Goal: Book appointment/travel/reservation

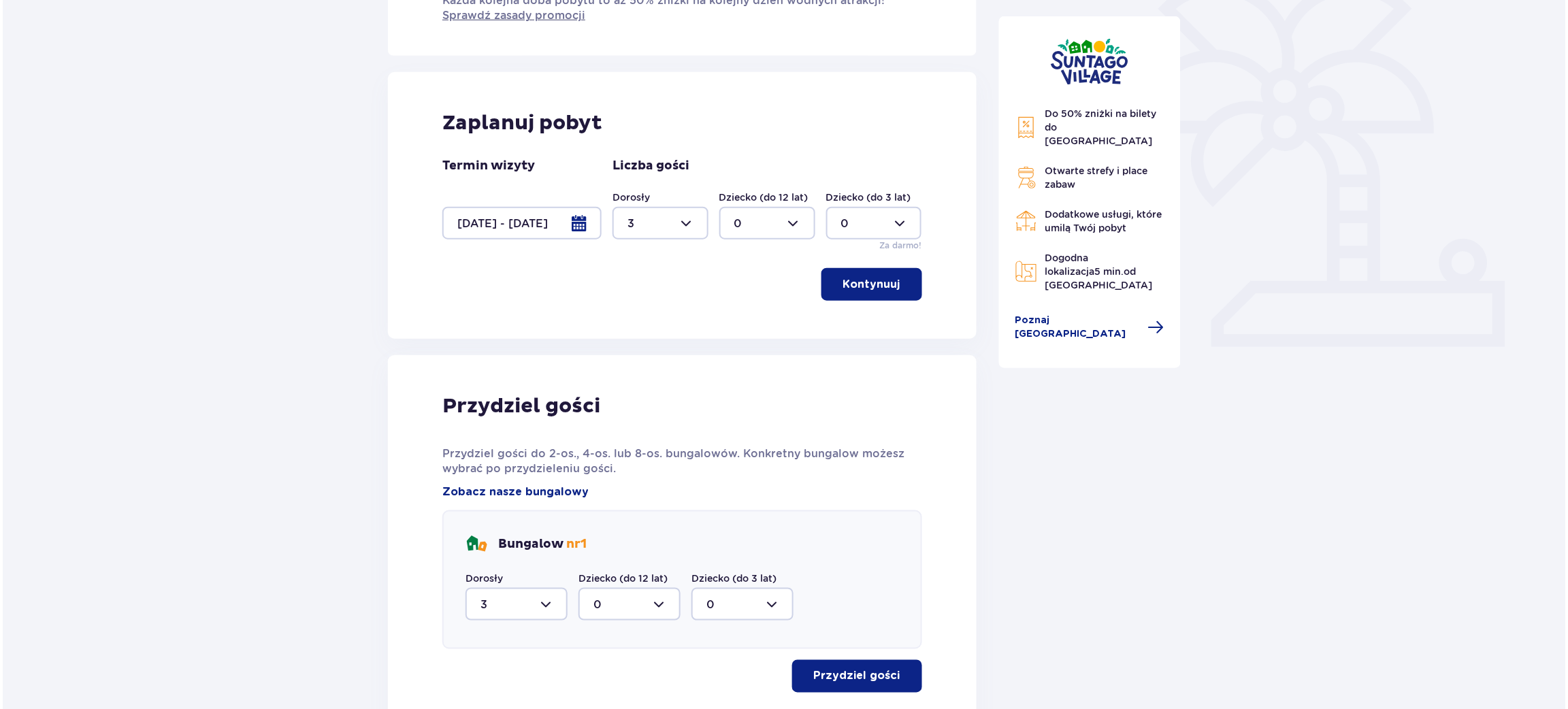
scroll to position [269, 0]
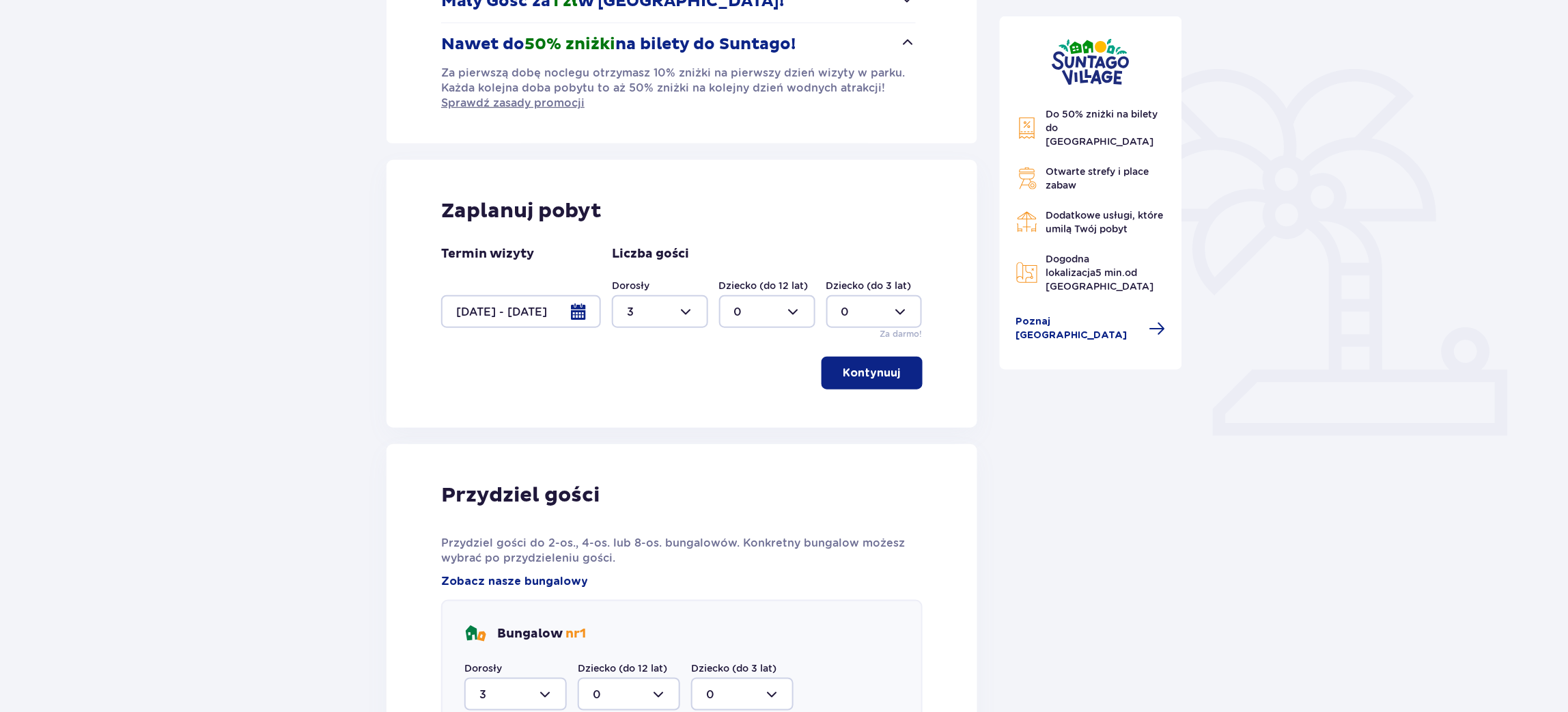
click at [571, 317] on div at bounding box center [521, 311] width 159 height 33
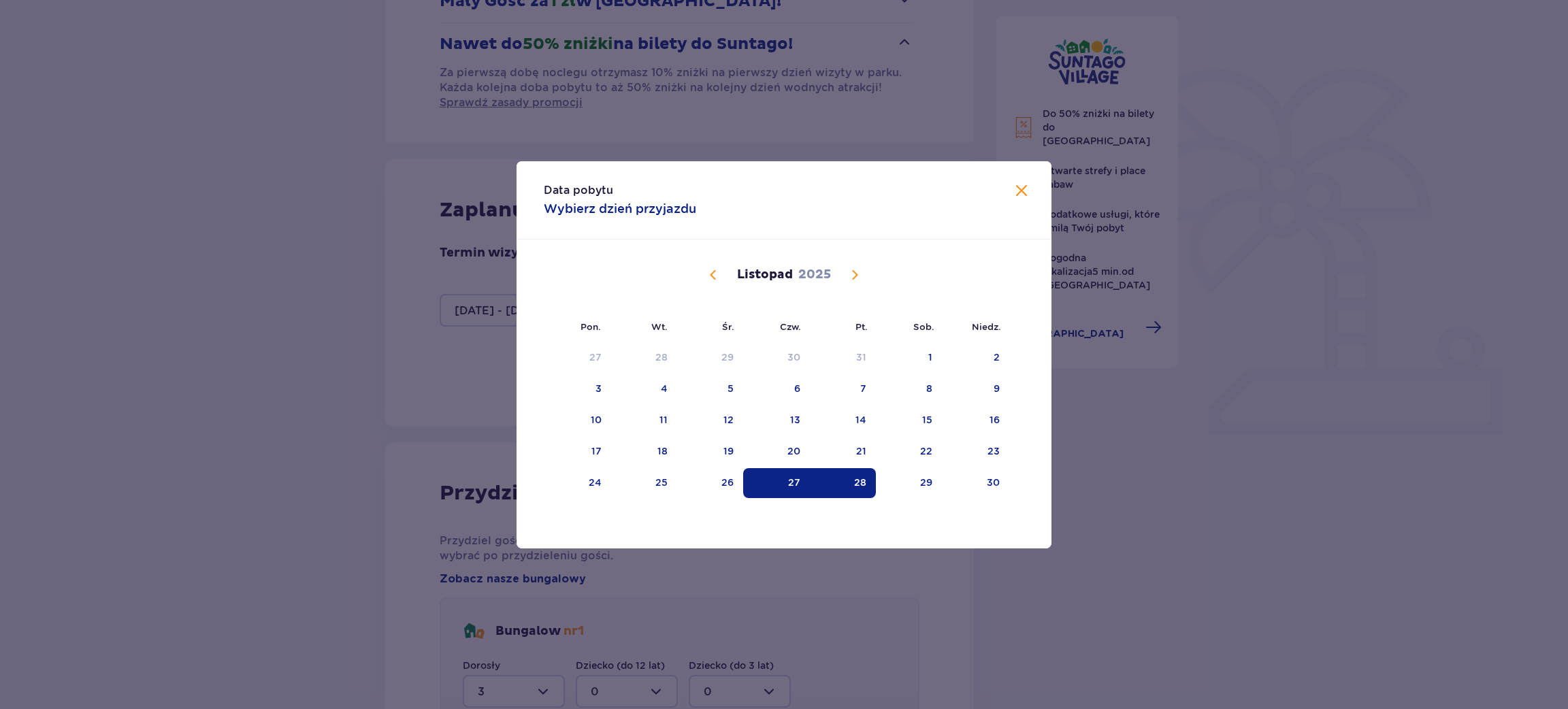
click at [714, 275] on span "Poprzedni miesiąc" at bounding box center [713, 274] width 17 height 17
click at [942, 422] on div "18" at bounding box center [911, 421] width 66 height 30
click at [983, 423] on div "19" at bounding box center [976, 421] width 66 height 30
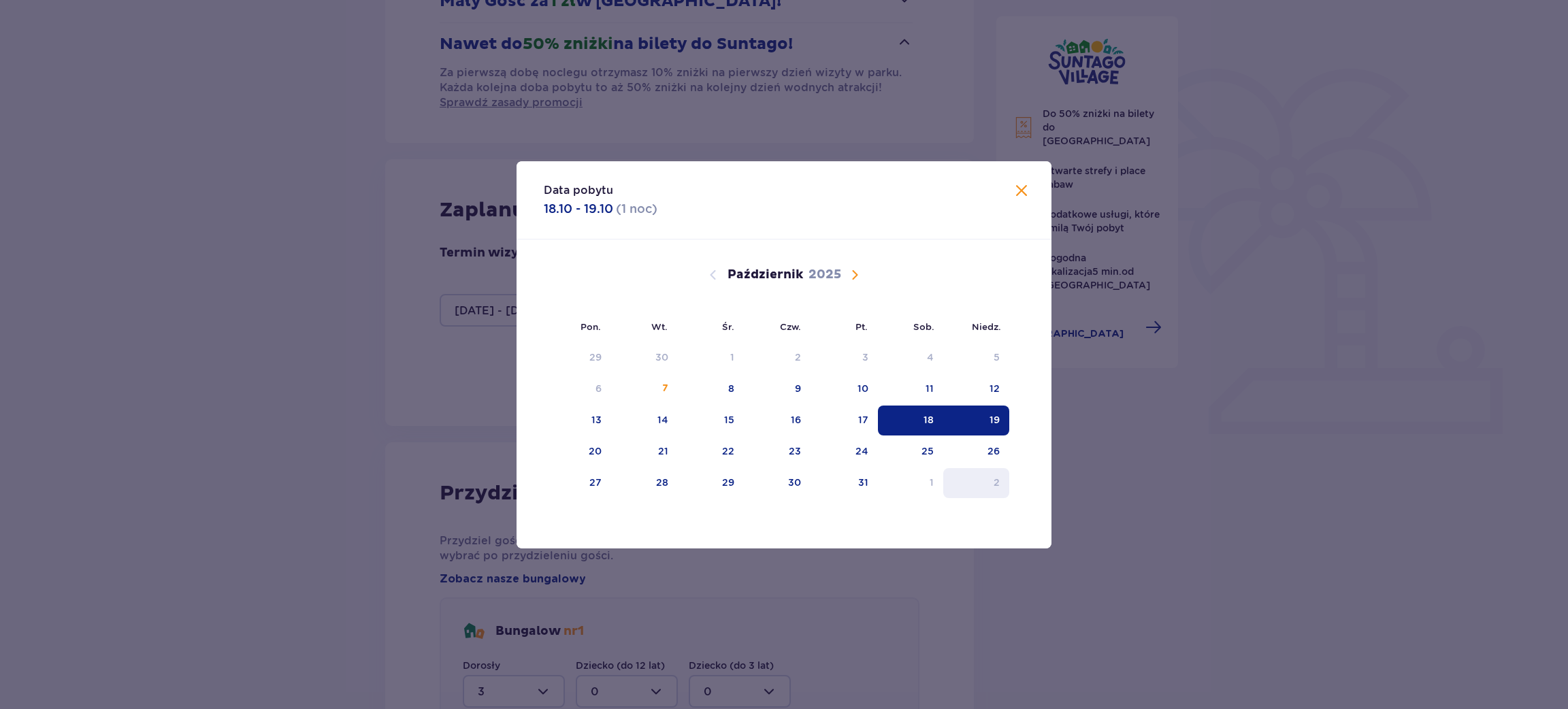
type input "[DATE] - [DATE]"
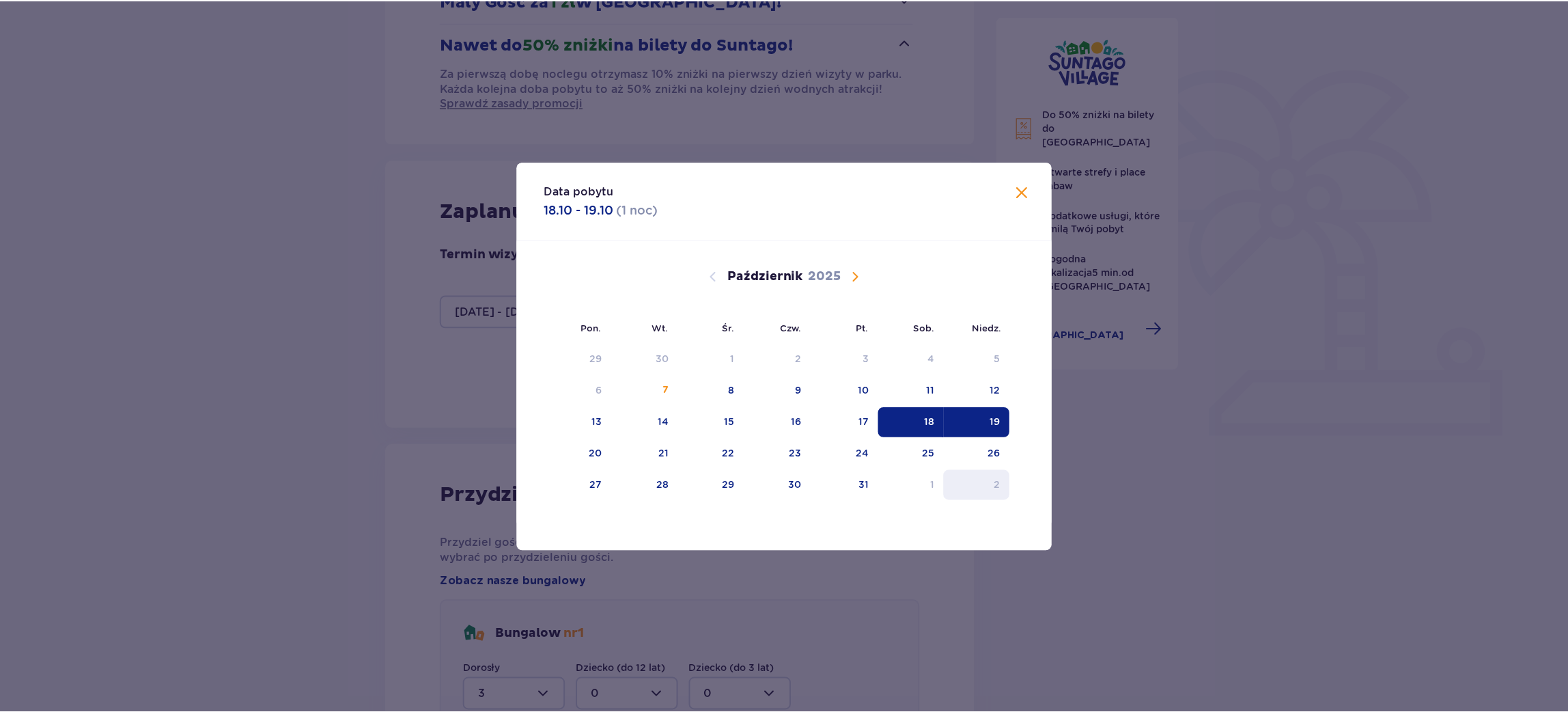
scroll to position [67, 0]
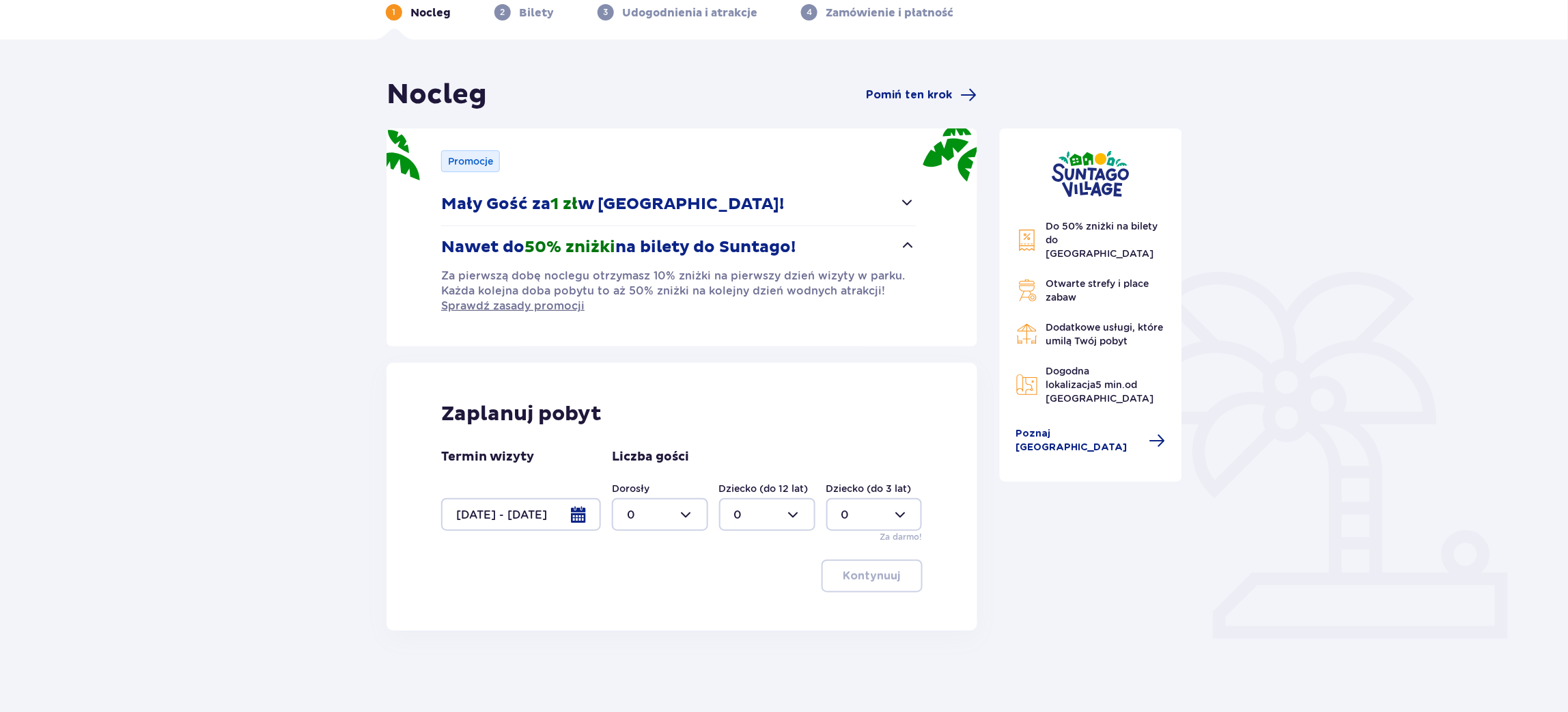
click at [685, 512] on div at bounding box center [660, 514] width 97 height 33
click at [637, 610] on div "2" at bounding box center [660, 614] width 66 height 15
type input "2"
click at [885, 576] on p "Kontynuuj" at bounding box center [871, 576] width 58 height 15
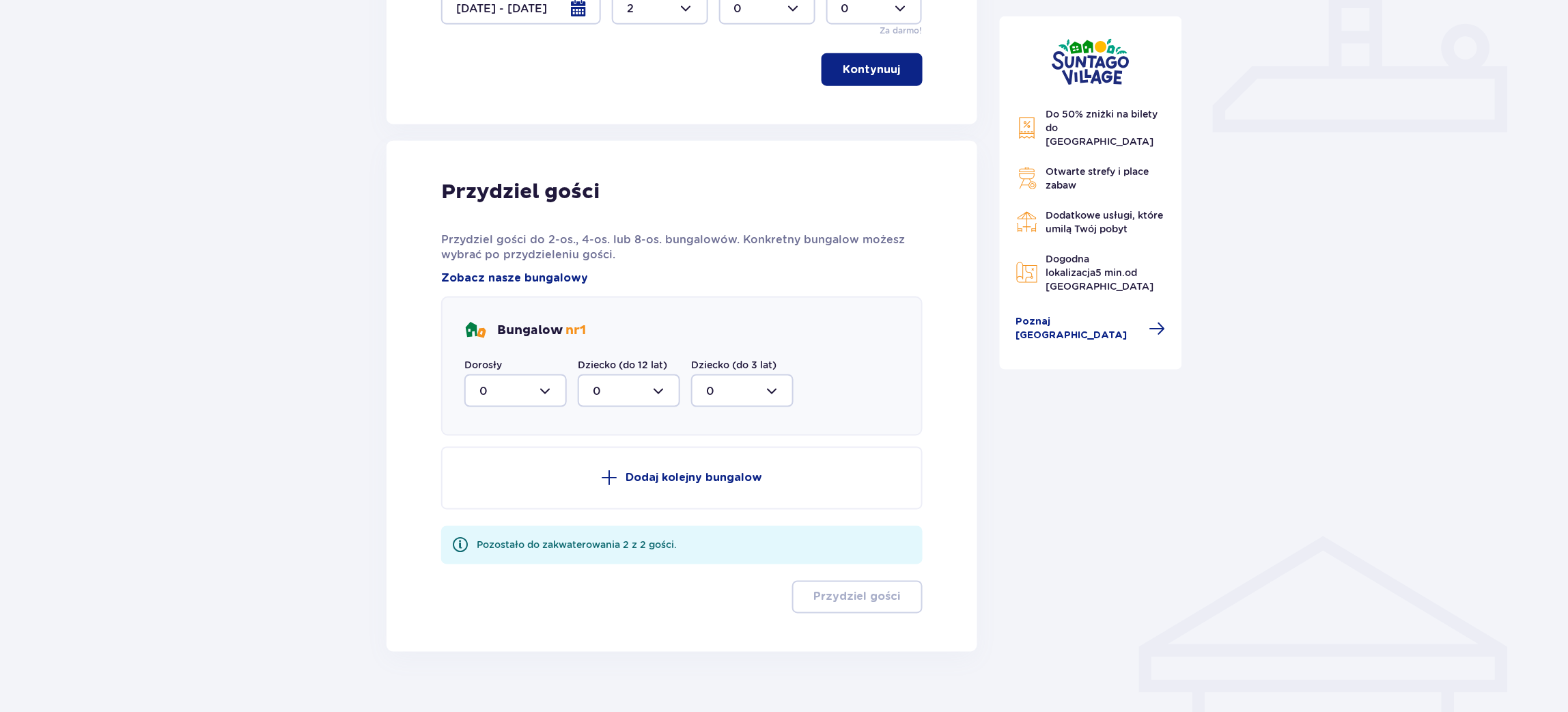
scroll to position [592, 0]
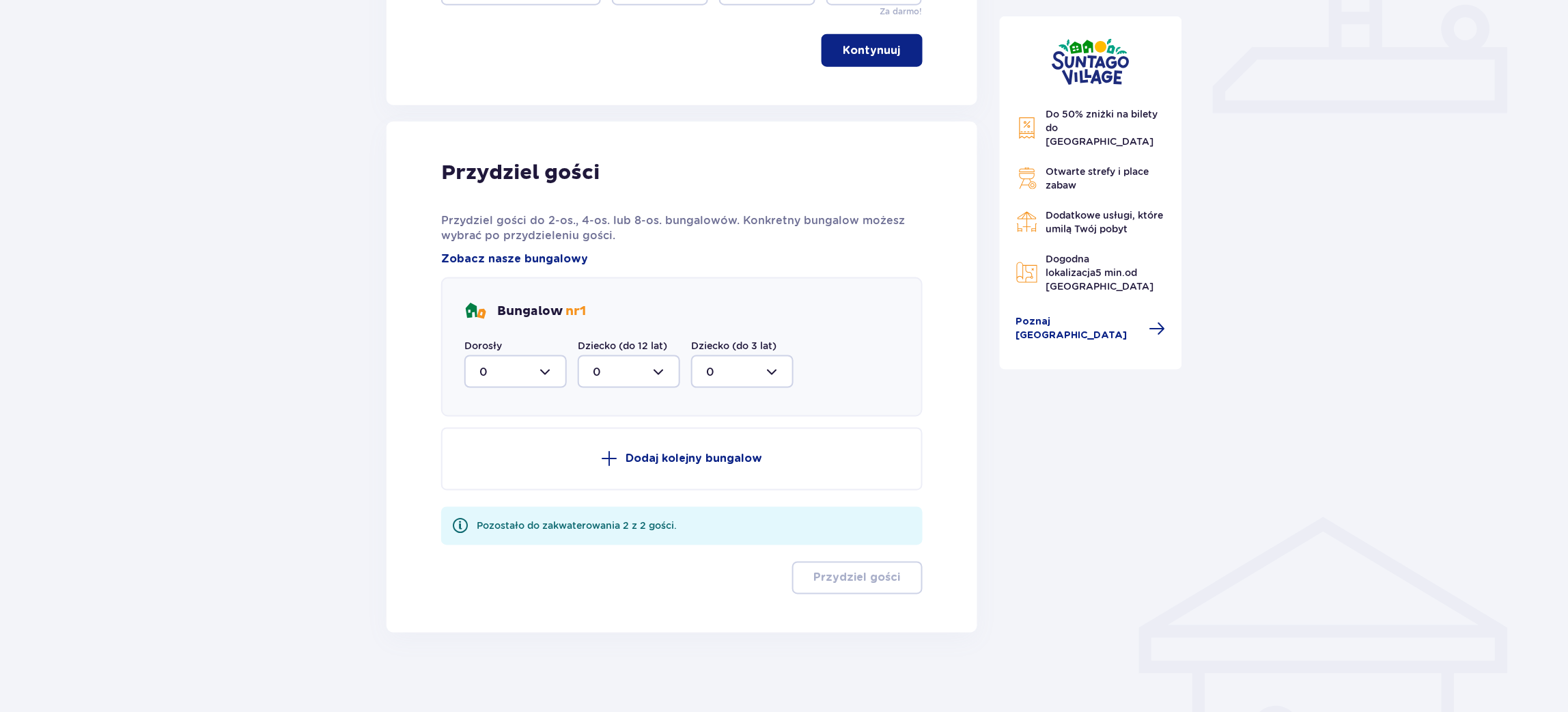
drag, startPoint x: 489, startPoint y: 352, endPoint x: 490, endPoint y: 360, distance: 8.1
click at [490, 353] on div "Dorosły 0" at bounding box center [515, 364] width 103 height 50
drag, startPoint x: 493, startPoint y: 368, endPoint x: 493, endPoint y: 381, distance: 13.0
click at [493, 375] on div at bounding box center [515, 371] width 103 height 33
click at [494, 479] on span "2" at bounding box center [515, 470] width 100 height 28
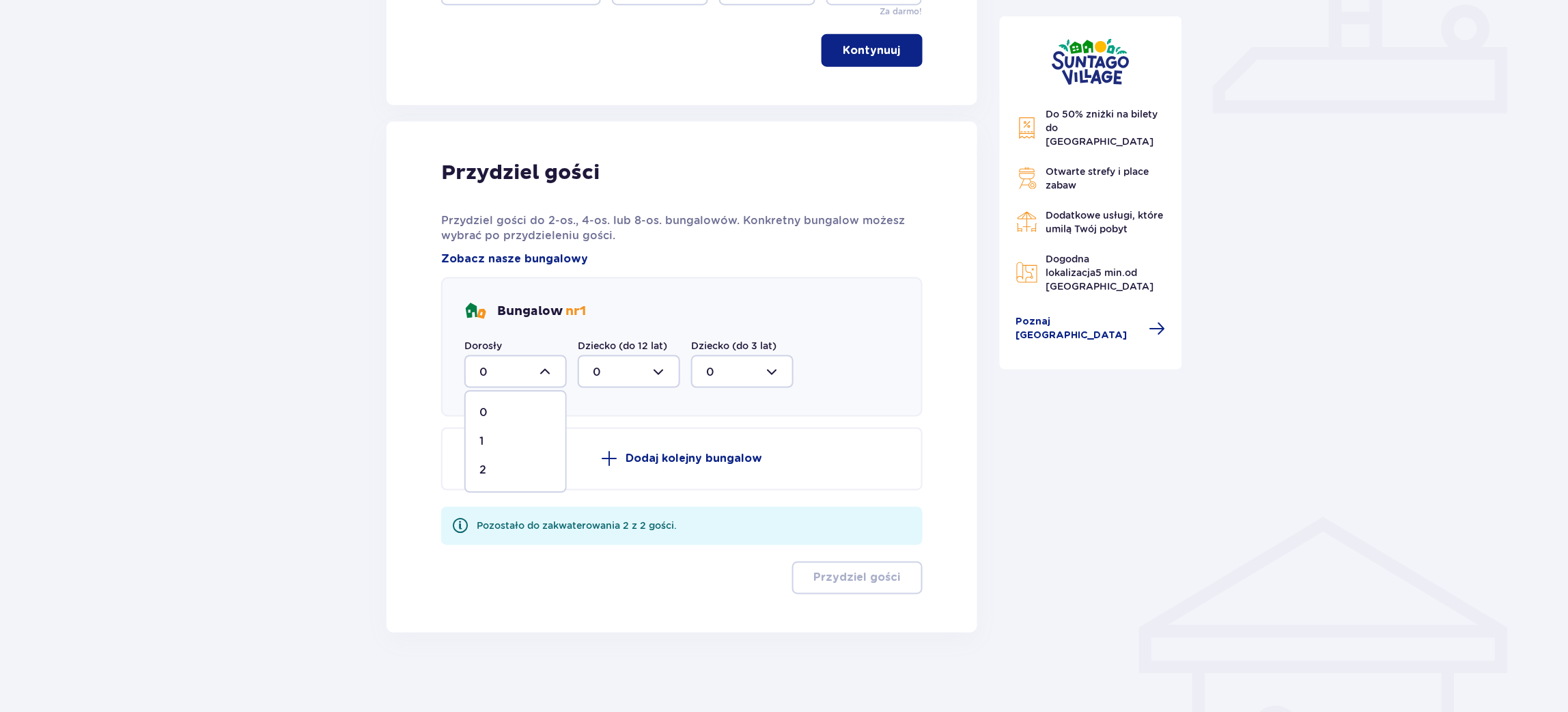
type input "2"
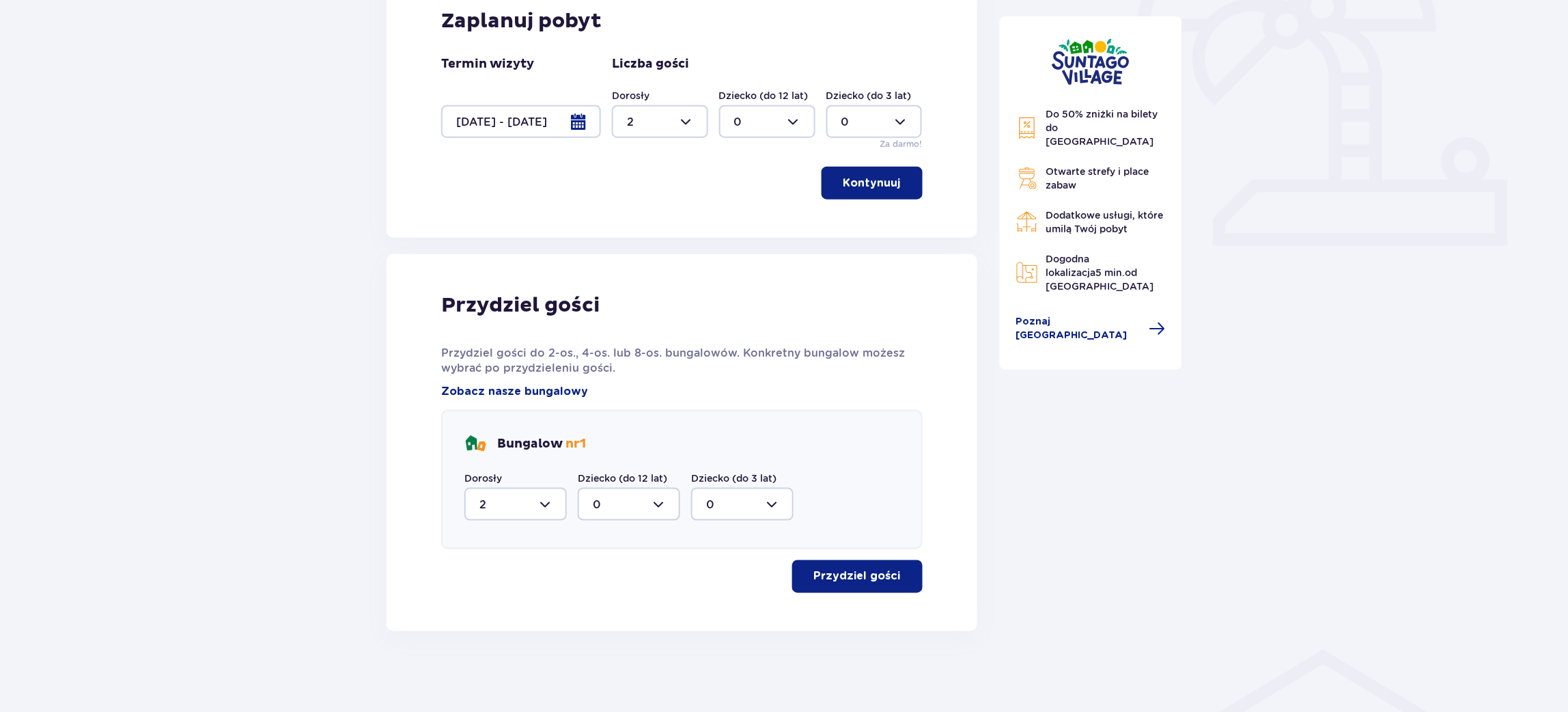
click at [846, 581] on p "Przydziel gości" at bounding box center [857, 576] width 87 height 15
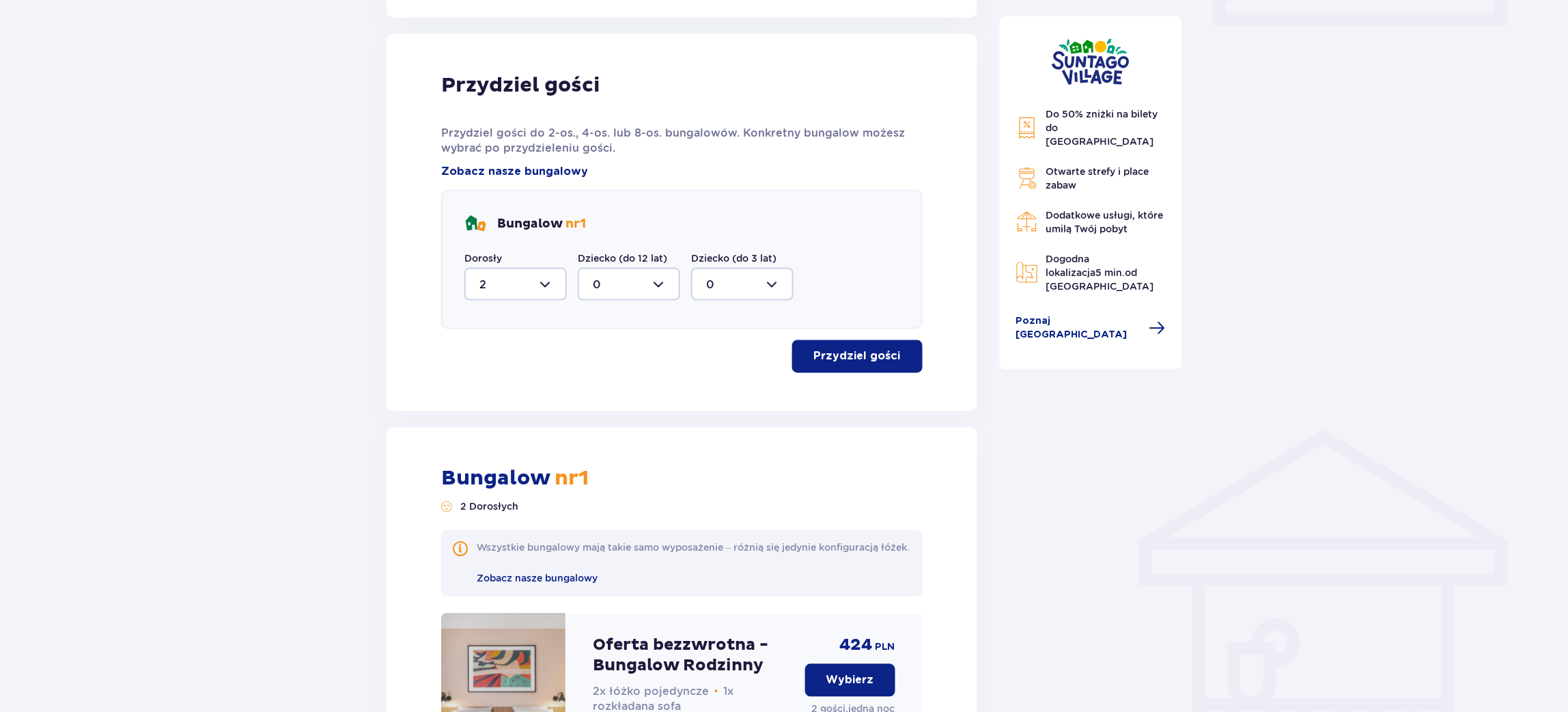
scroll to position [270, 0]
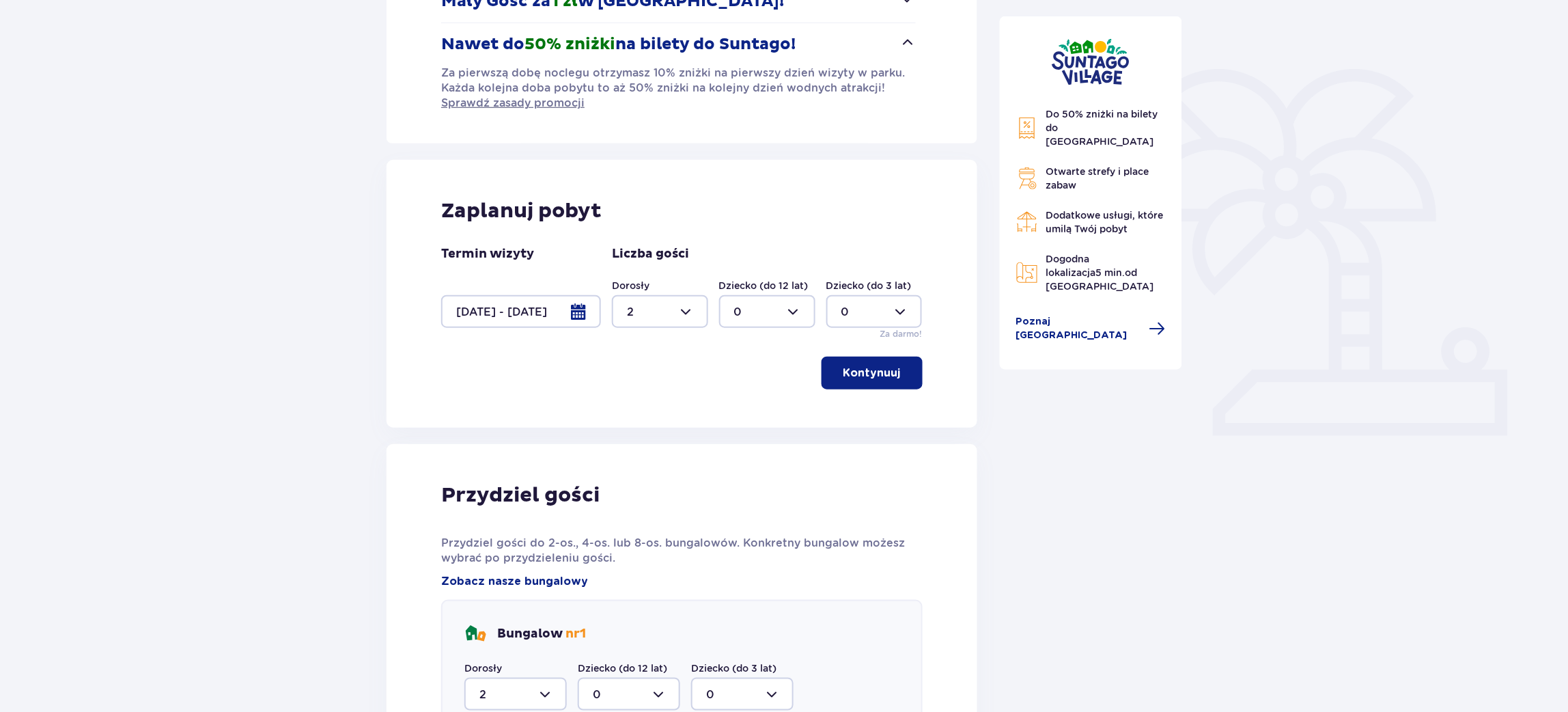
click at [679, 305] on div at bounding box center [660, 311] width 97 height 33
click at [633, 441] on div "3" at bounding box center [660, 439] width 66 height 15
type input "3"
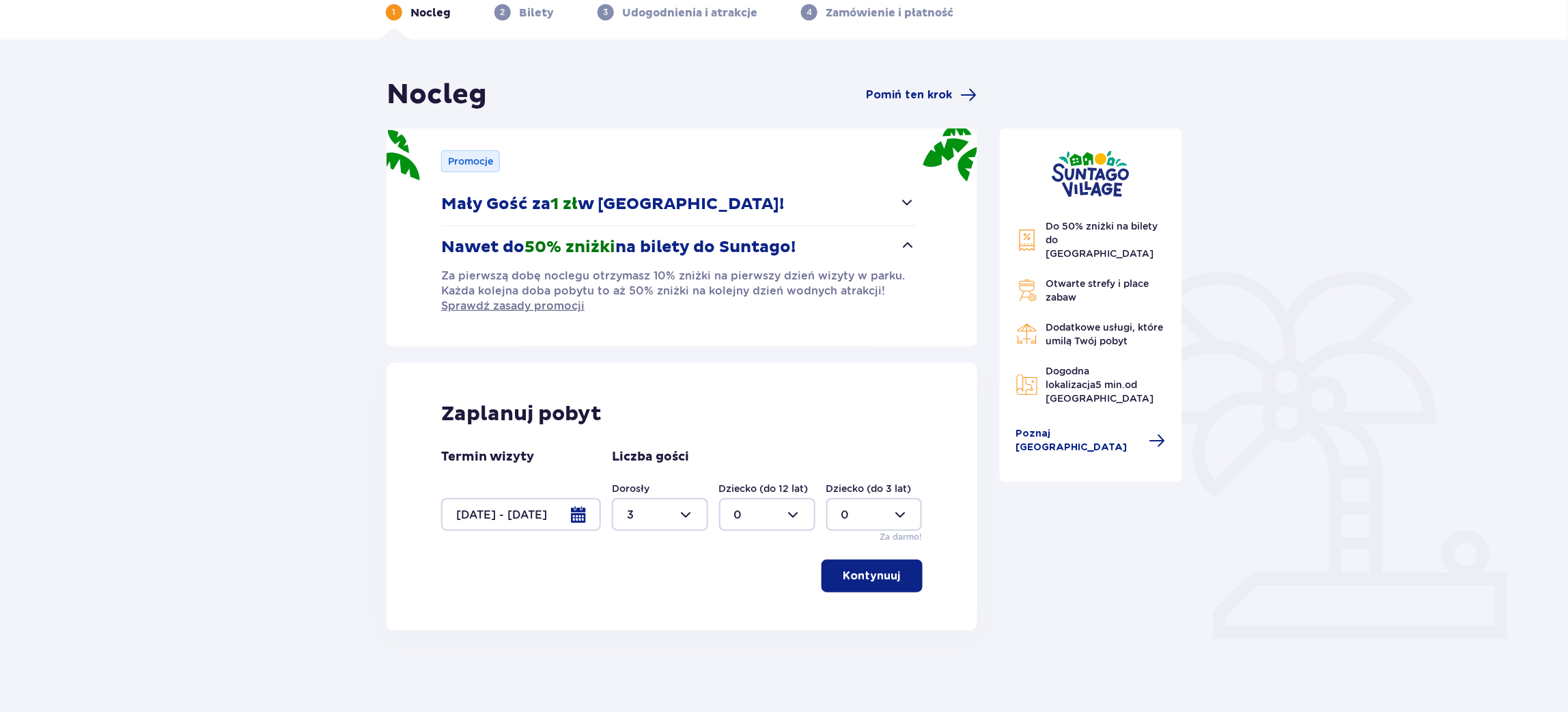
drag, startPoint x: 915, startPoint y: 588, endPoint x: 910, endPoint y: 579, distance: 10.3
click at [916, 588] on button "Kontynuuj" at bounding box center [872, 576] width 101 height 33
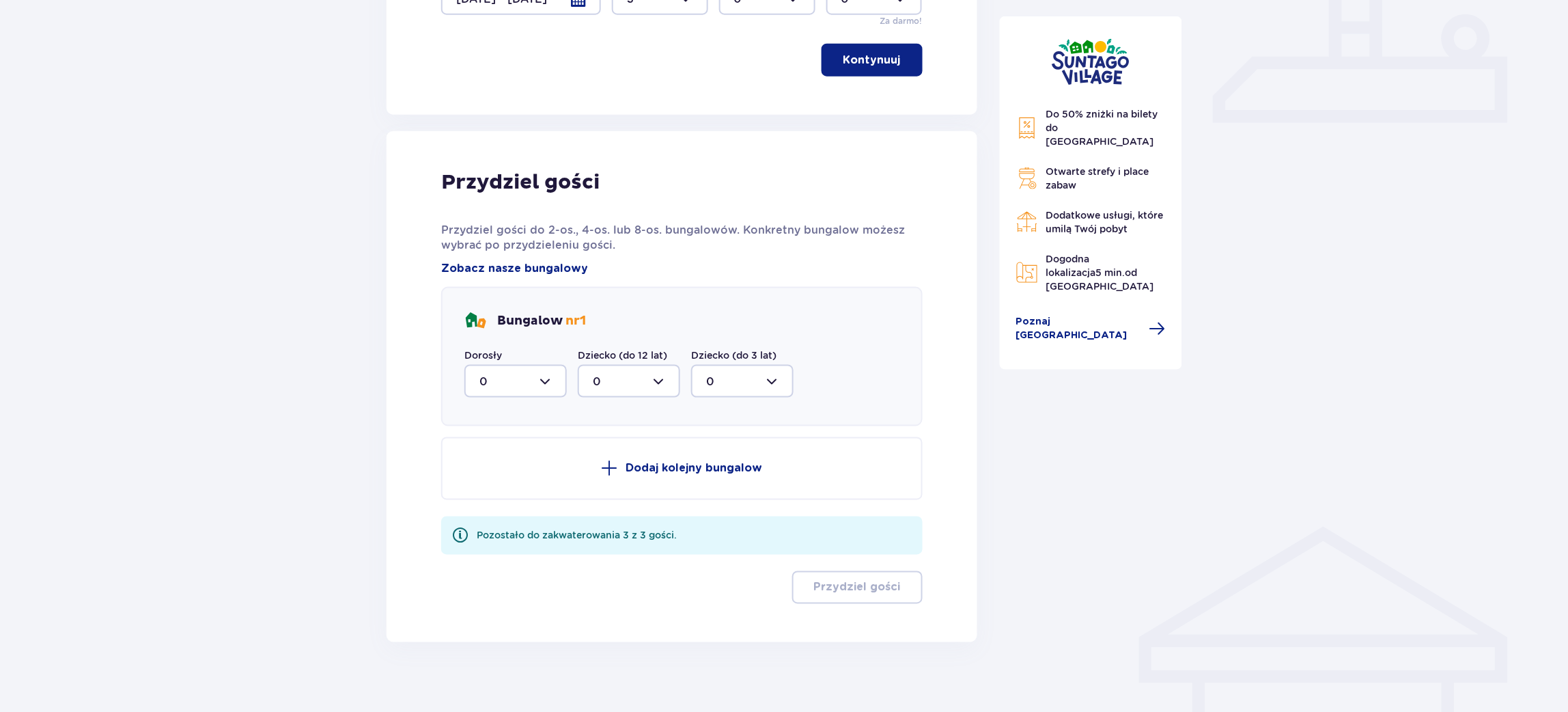
scroll to position [592, 0]
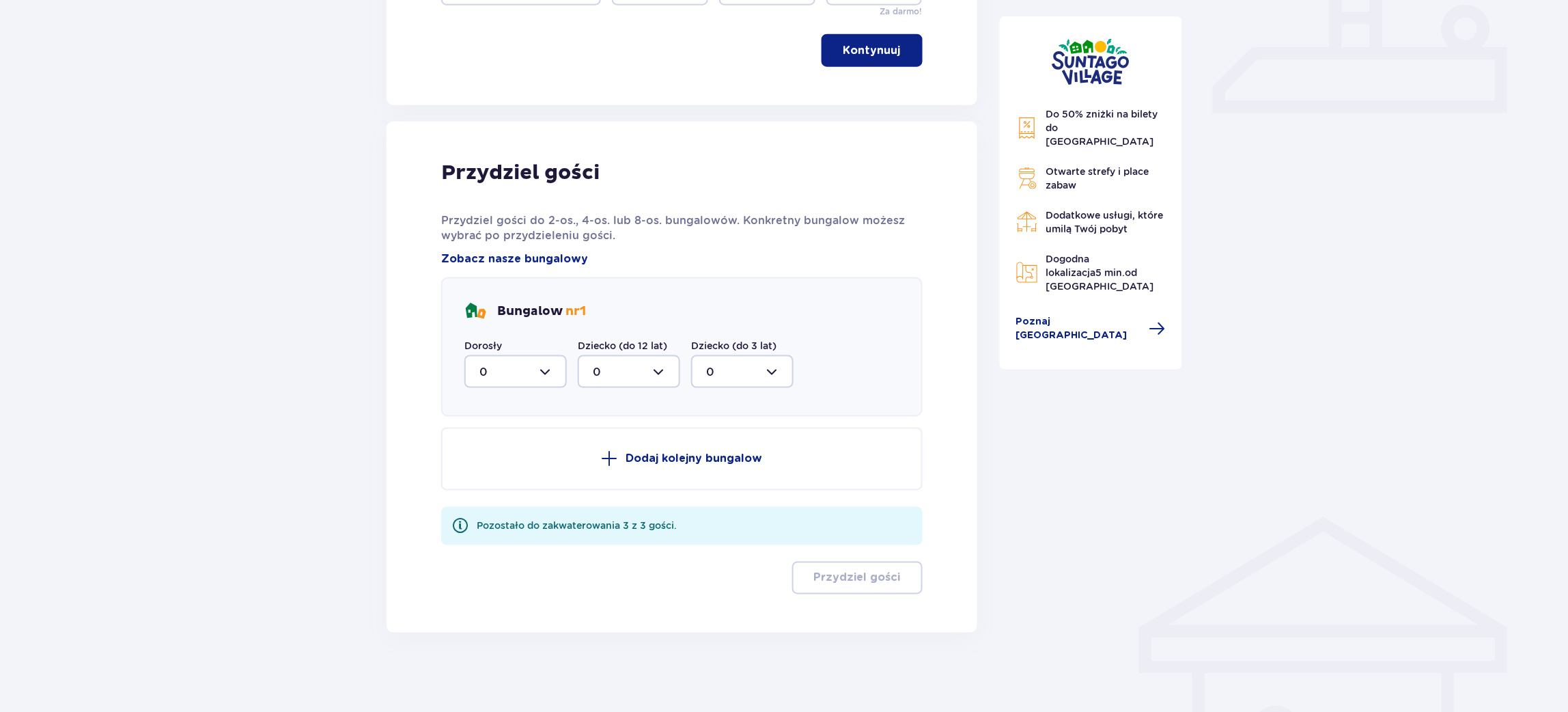
click at [535, 381] on div at bounding box center [515, 371] width 103 height 33
click at [527, 494] on div "3" at bounding box center [515, 499] width 73 height 15
type input "3"
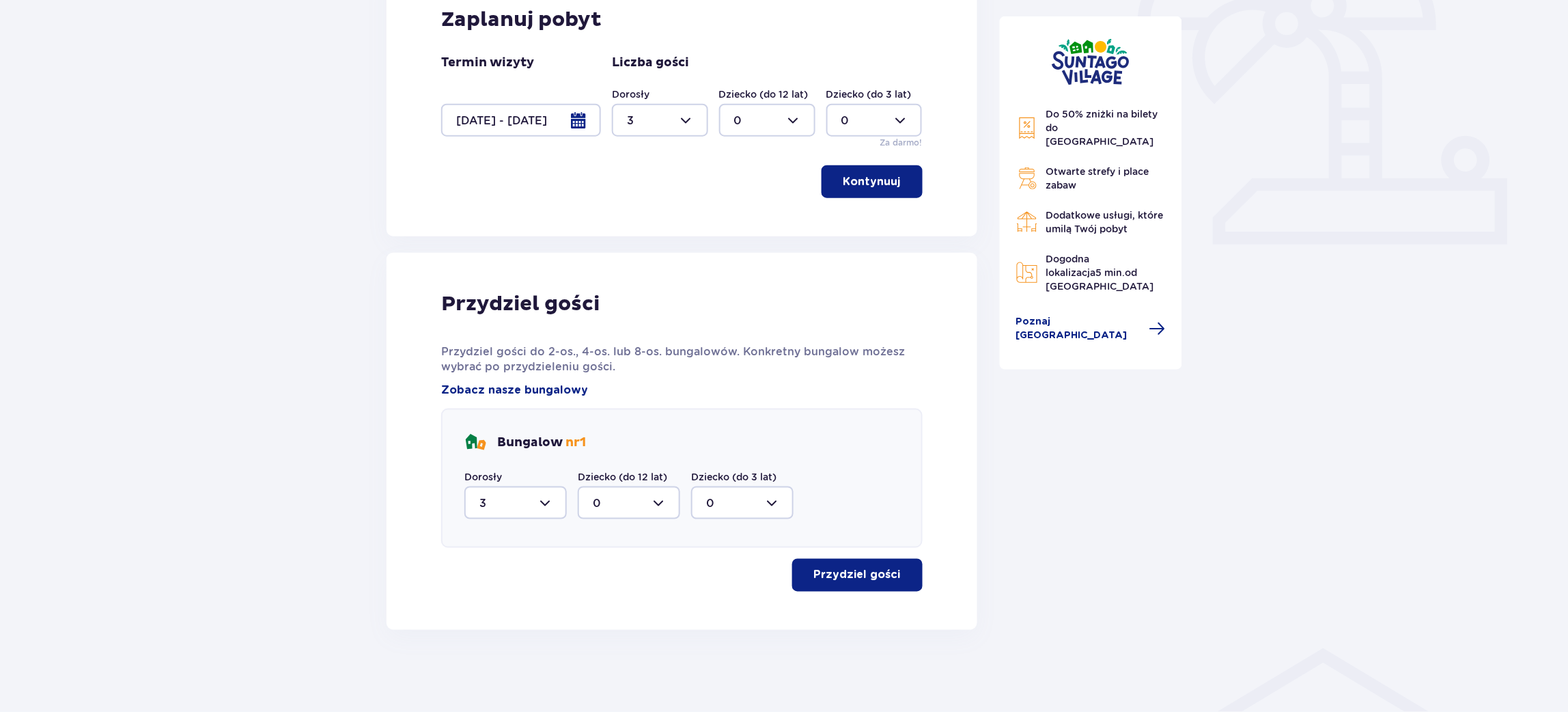
scroll to position [460, 0]
drag, startPoint x: 931, startPoint y: 572, endPoint x: 904, endPoint y: 581, distance: 28.5
click at [931, 572] on div "Przydziel gości Przydziel gości do 2-os., 4-os. lub 8-os. bungalowów. Konkretny…" at bounding box center [681, 443] width 591 height 377
drag, startPoint x: 902, startPoint y: 581, endPoint x: 900, endPoint y: 573, distance: 8.2
click at [900, 580] on span "button" at bounding box center [903, 577] width 17 height 17
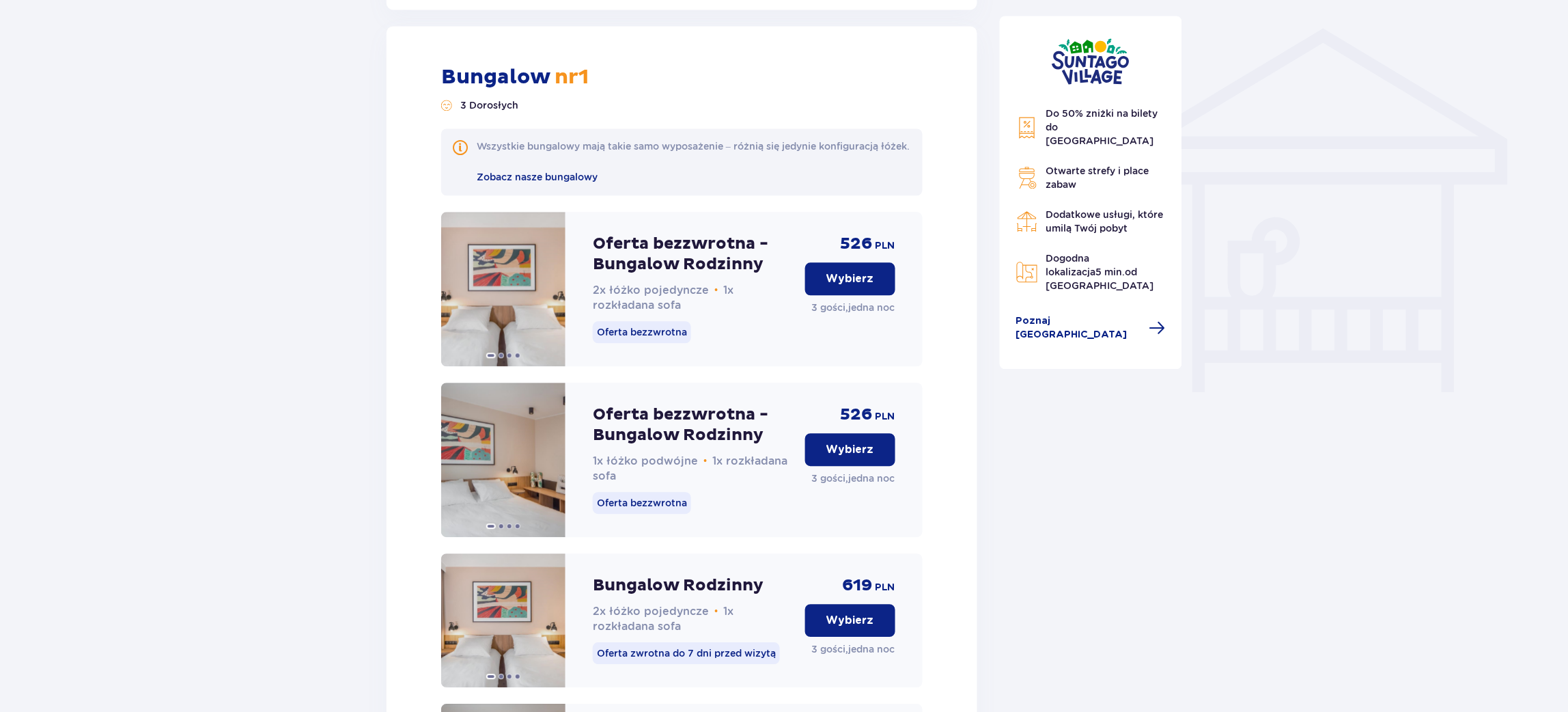
scroll to position [1089, 0]
